Goal: Obtain resource: Download file/media

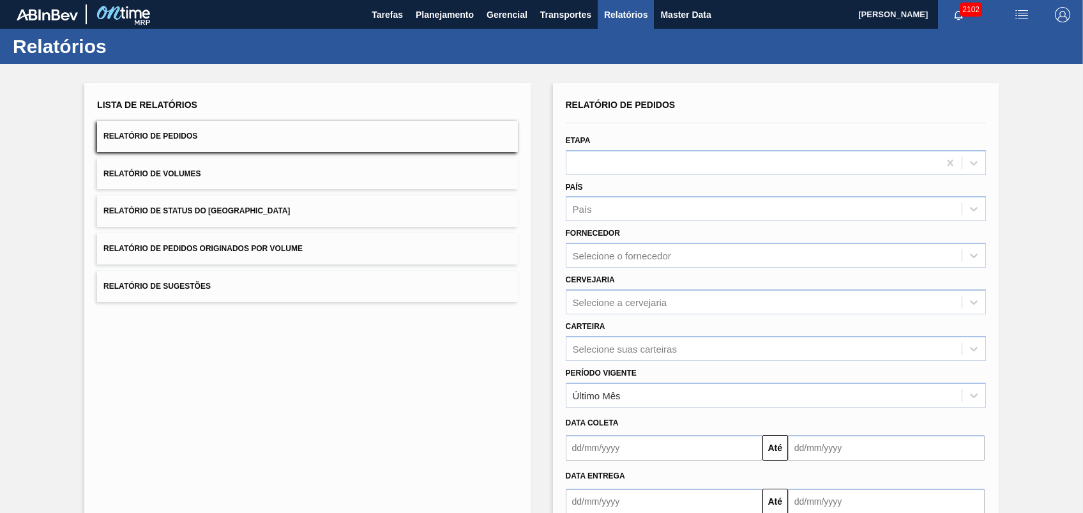
click at [260, 238] on button "Relatório de Pedidos Originados por Volume" at bounding box center [307, 248] width 420 height 31
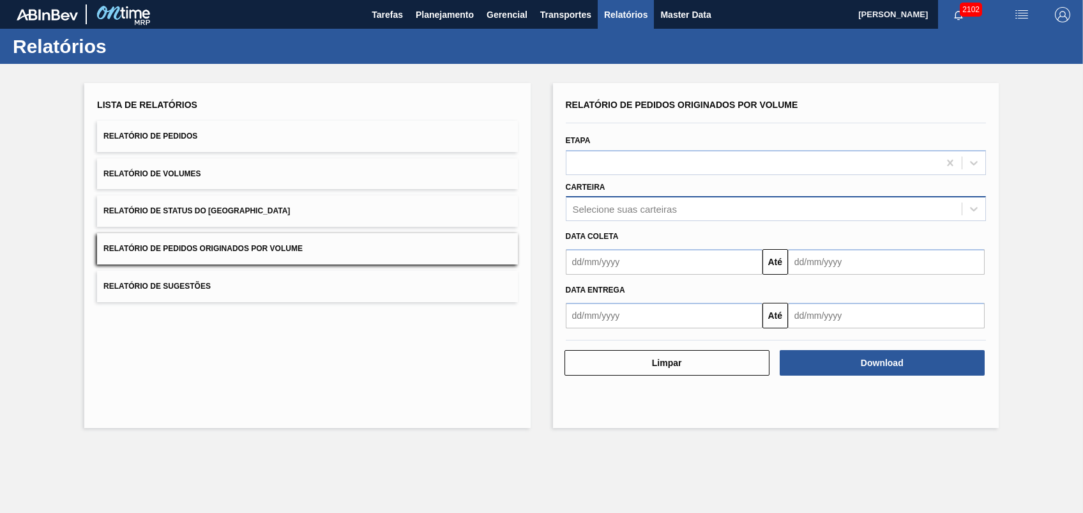
click at [591, 207] on div "Selecione suas carteiras" at bounding box center [625, 209] width 104 height 11
type input "v"
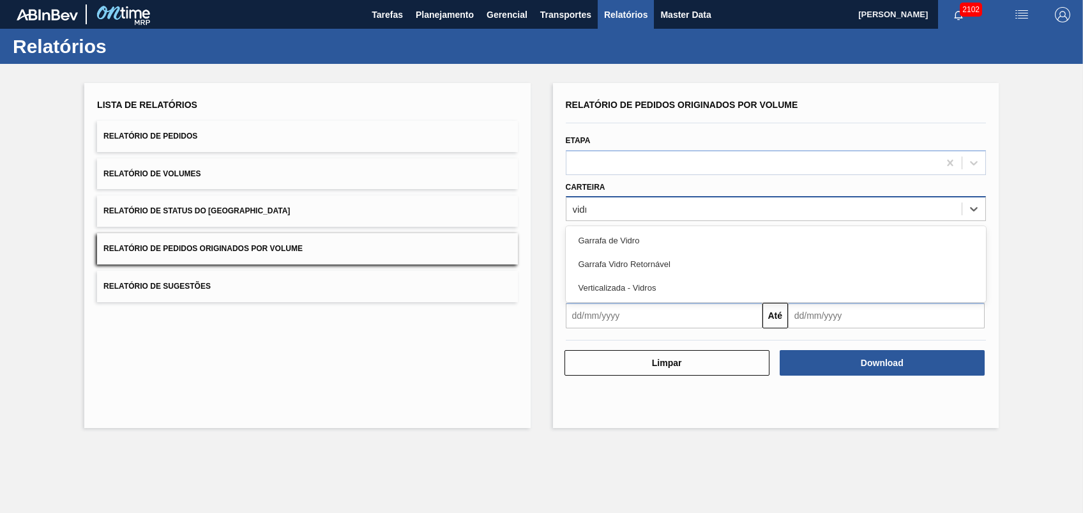
type input "vidro"
drag, startPoint x: 581, startPoint y: 238, endPoint x: 595, endPoint y: 239, distance: 14.1
click at [582, 238] on div "Garrafa de Vidro" at bounding box center [776, 241] width 420 height 24
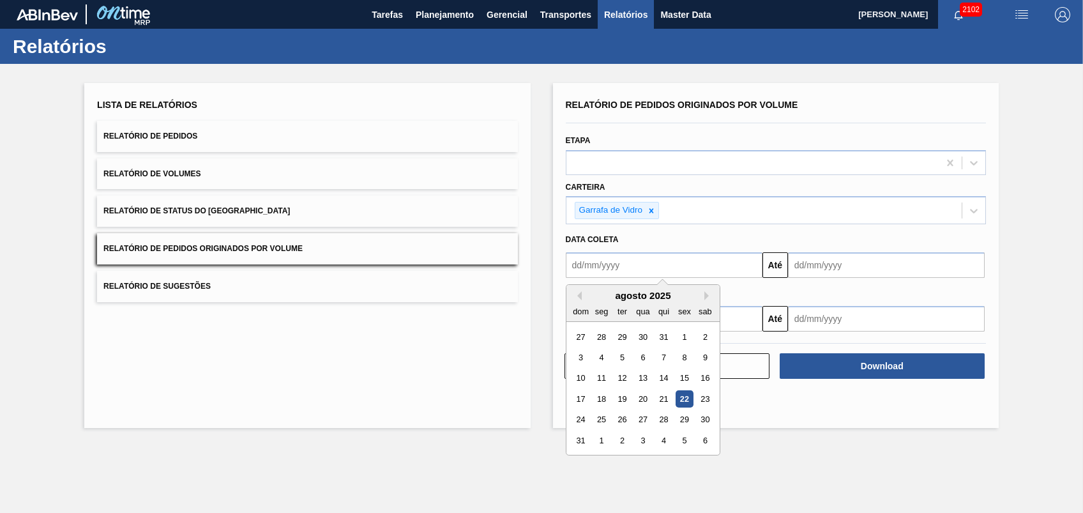
click at [660, 271] on input "text" at bounding box center [664, 265] width 197 height 26
type input "[DATE]"
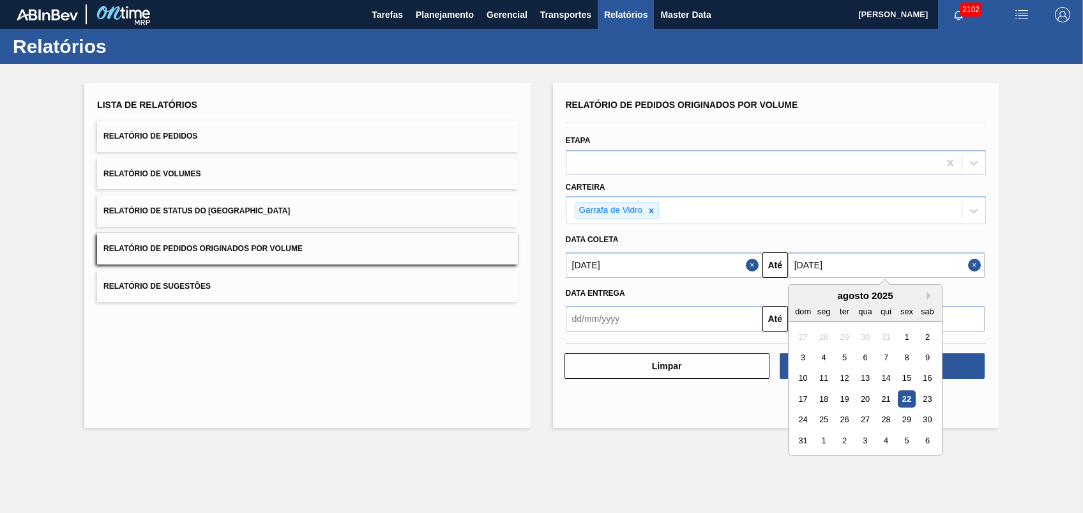
click at [839, 270] on input "[DATE]" at bounding box center [886, 265] width 197 height 26
click at [924, 395] on div "23" at bounding box center [927, 398] width 17 height 17
type input "[DATE]"
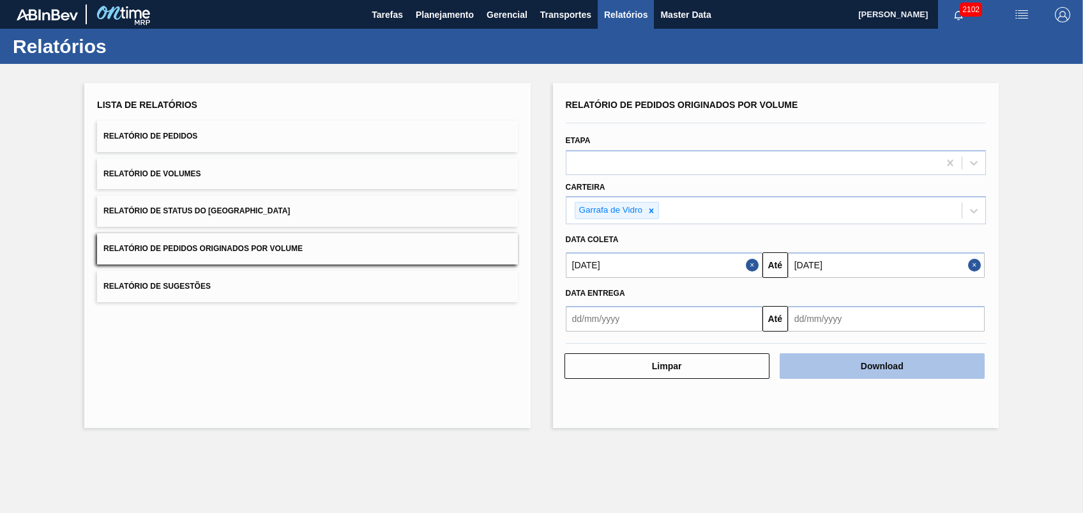
click at [830, 359] on button "Download" at bounding box center [882, 366] width 205 height 26
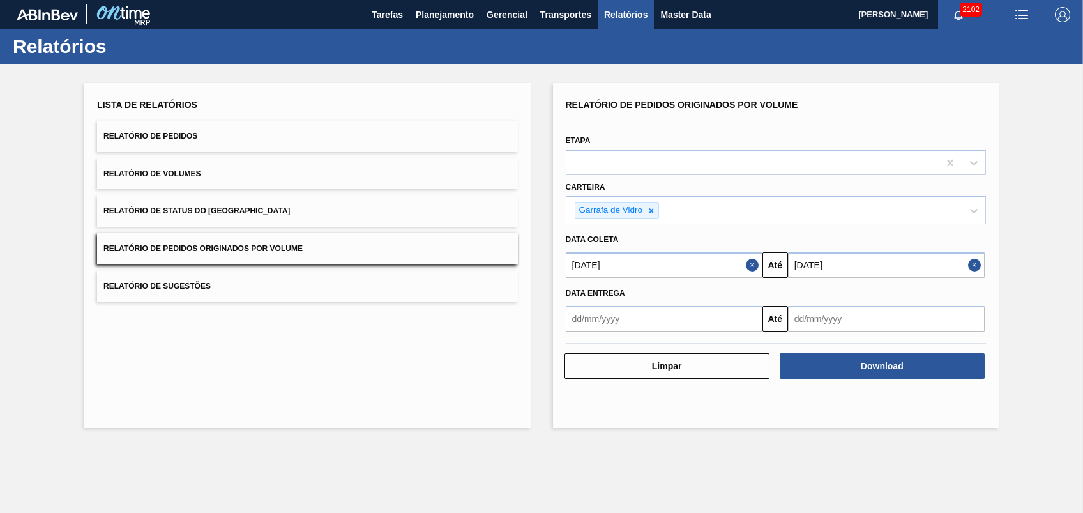
click at [443, 29] on div "Relatórios" at bounding box center [541, 46] width 1083 height 35
click at [429, 16] on span "Planejamento" at bounding box center [445, 14] width 58 height 15
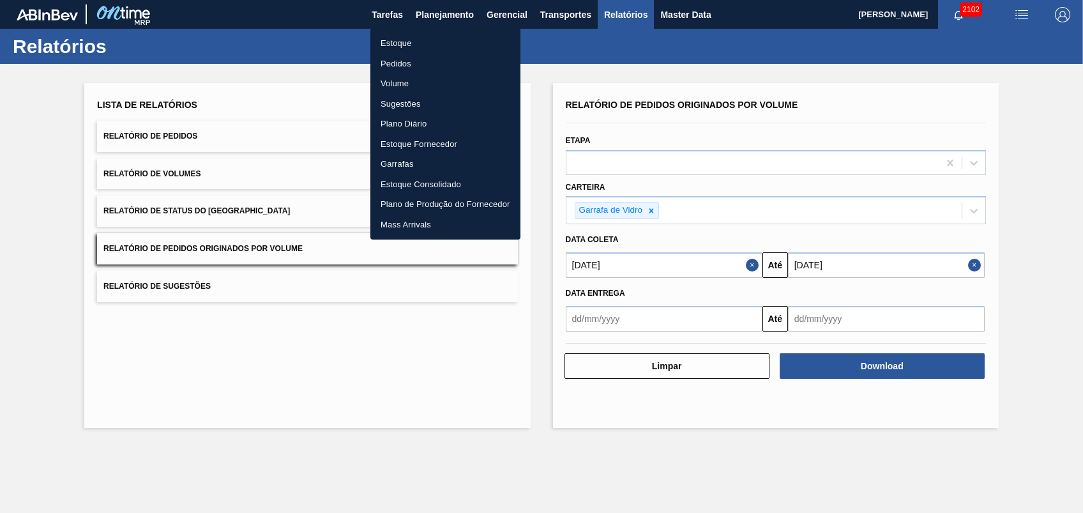
click at [393, 61] on li "Pedidos" at bounding box center [445, 64] width 150 height 20
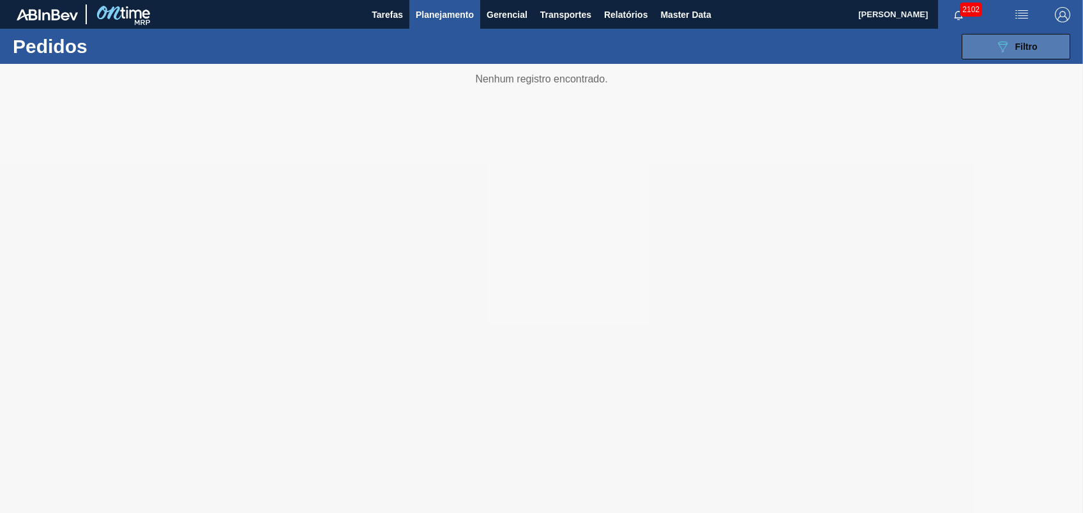
click at [986, 36] on button "089F7B8B-B2A5-4AFE-B5C0-19BA573D28AC Filtro" at bounding box center [1016, 47] width 109 height 26
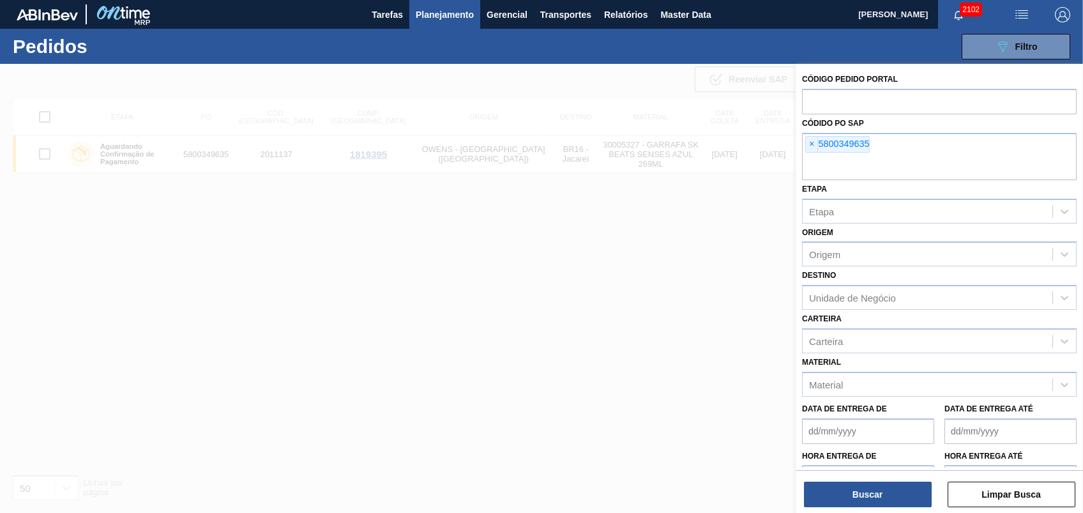
click at [807, 132] on div "Códido PO SAP × 5800349635" at bounding box center [939, 147] width 275 height 66
click at [813, 141] on span "×" at bounding box center [812, 144] width 12 height 15
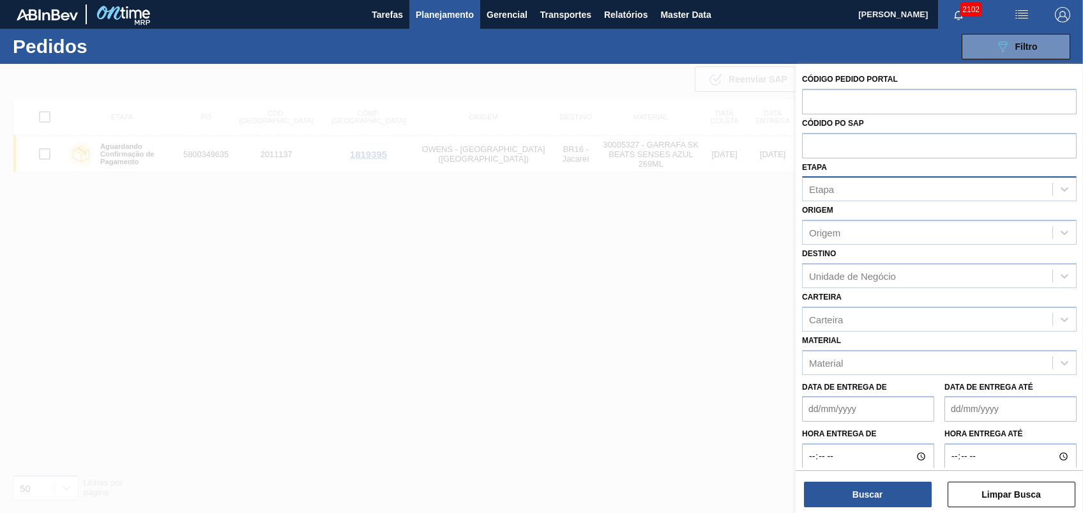
paste input "text"
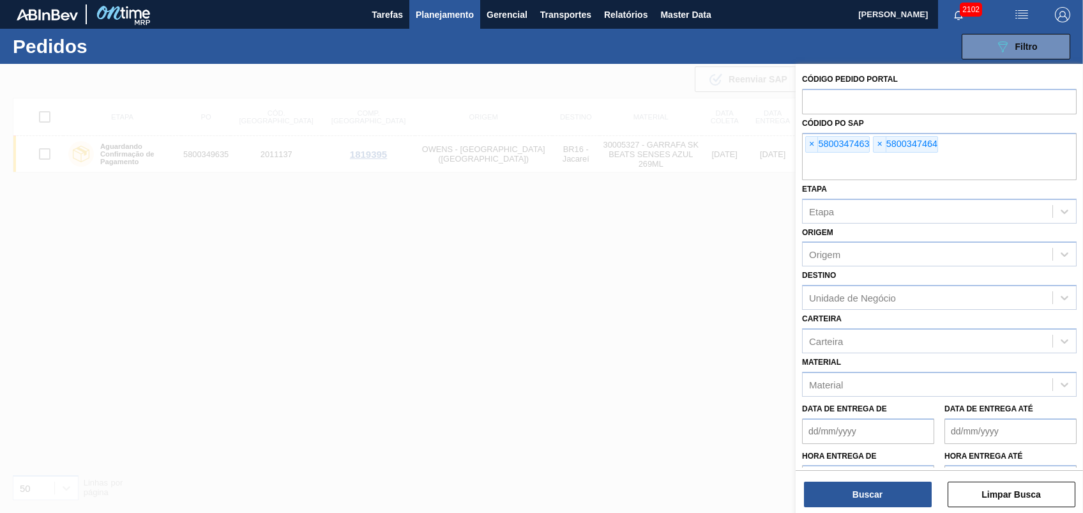
click at [870, 507] on div "Código Pedido Portal Códido PO SAP × 5800347463 × 5800347464 Etapa Etapa Origem…" at bounding box center [939, 290] width 287 height 452
click at [871, 498] on button "Buscar" at bounding box center [868, 495] width 128 height 26
